Goal: Information Seeking & Learning: Learn about a topic

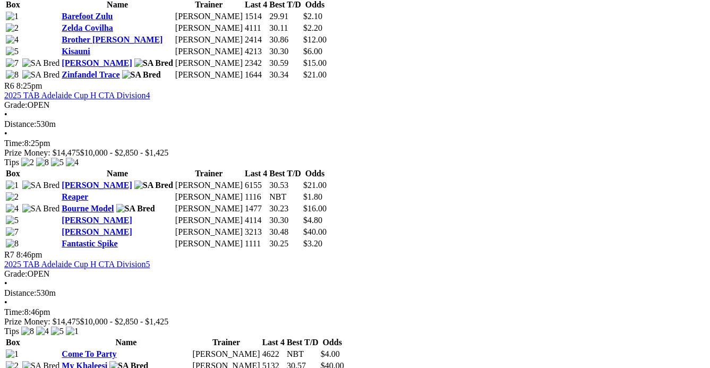
scroll to position [1351, 0]
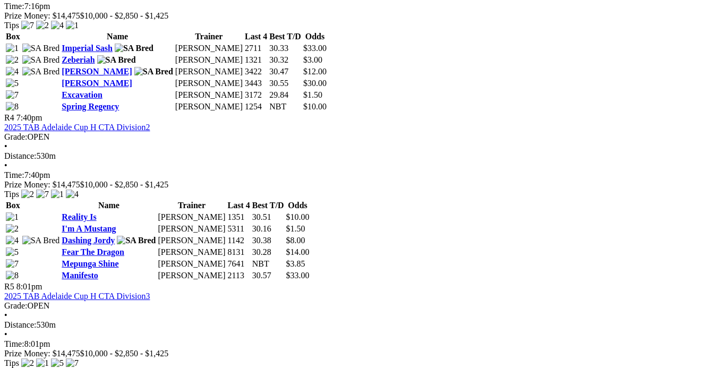
scroll to position [917, 0]
